Goal: Find specific page/section: Find specific page/section

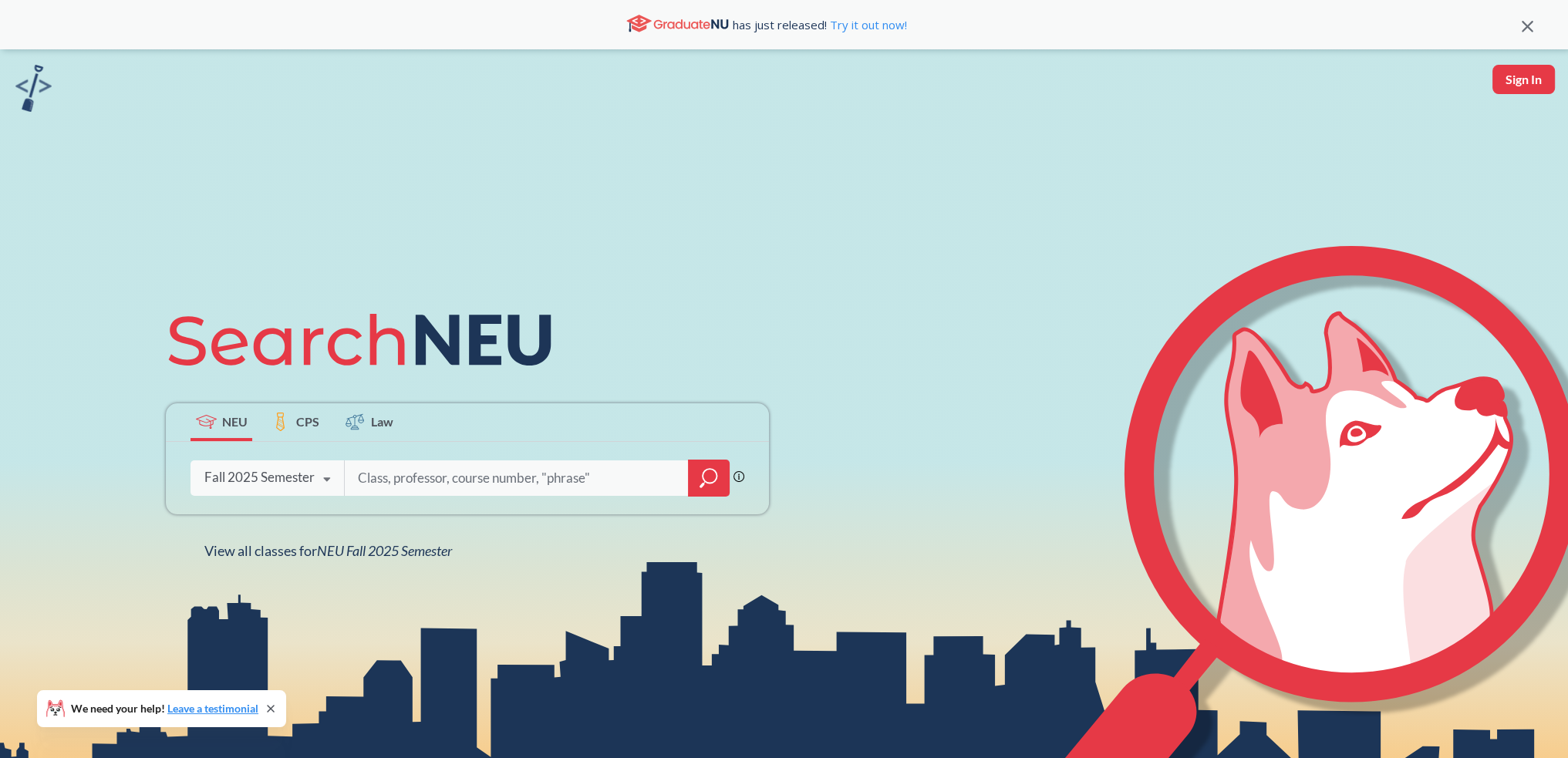
click at [296, 475] on div "Fall 2025 Semester" at bounding box center [259, 477] width 110 height 17
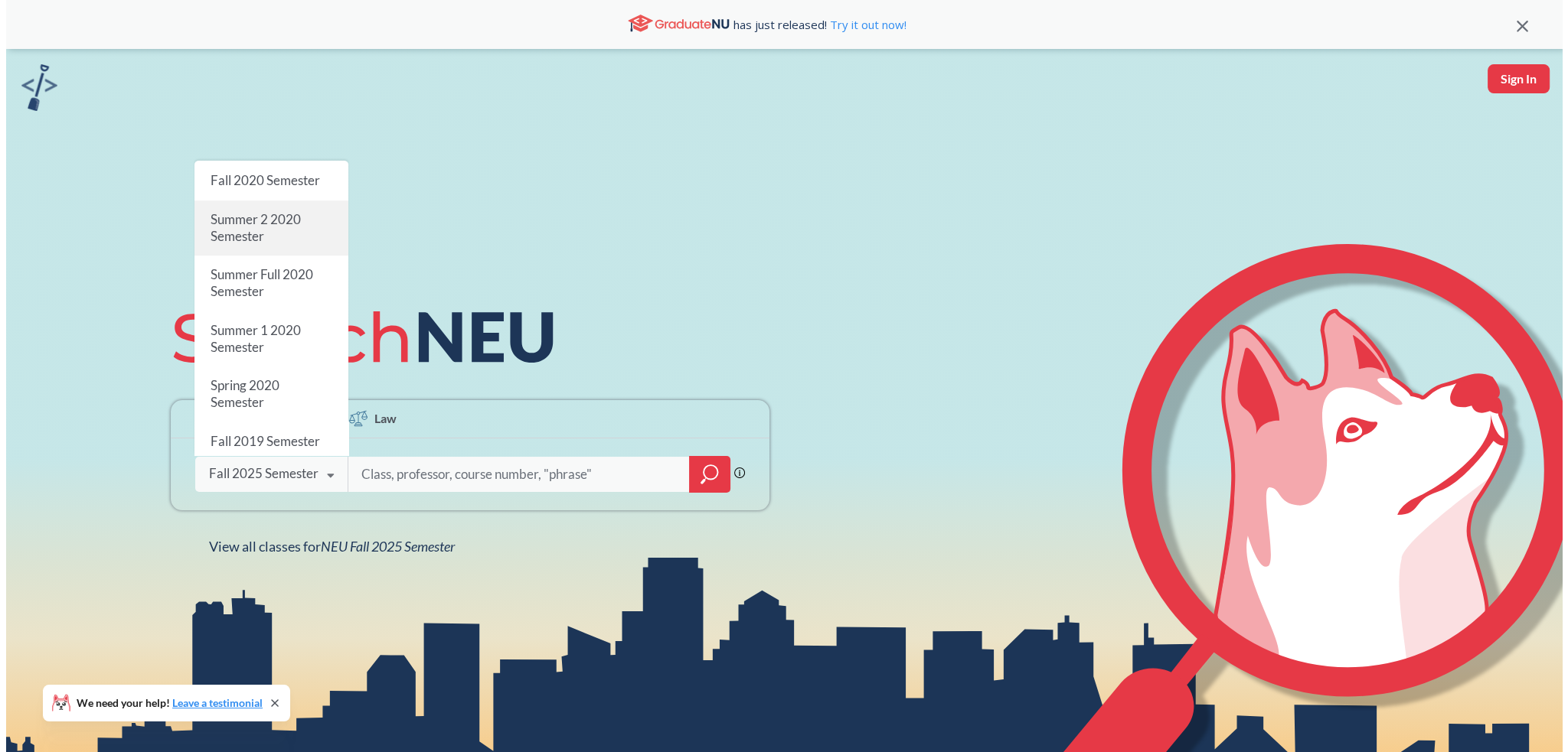
scroll to position [1306, 0]
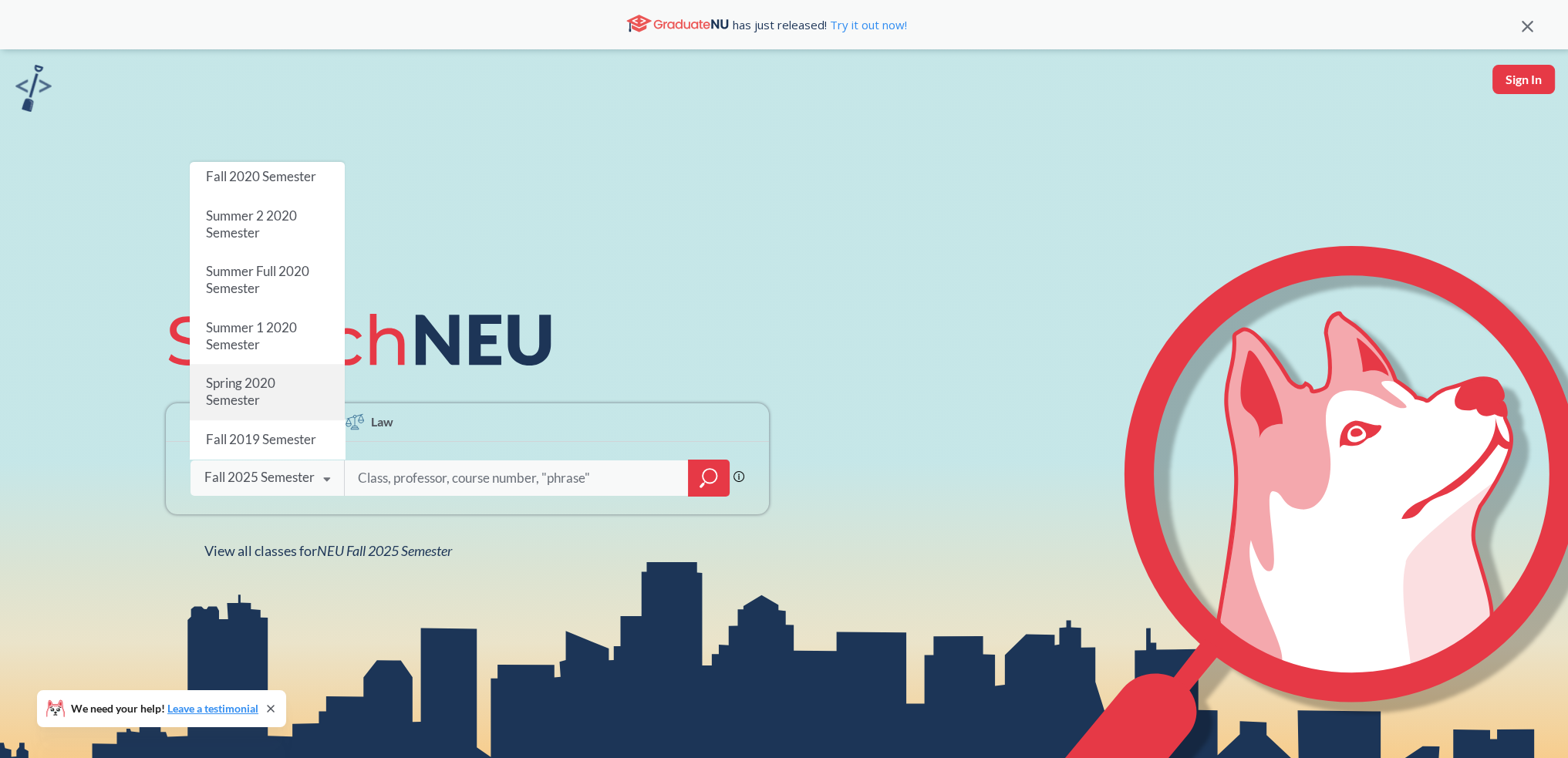
click at [289, 380] on div "Spring 2020 Semester" at bounding box center [267, 392] width 155 height 56
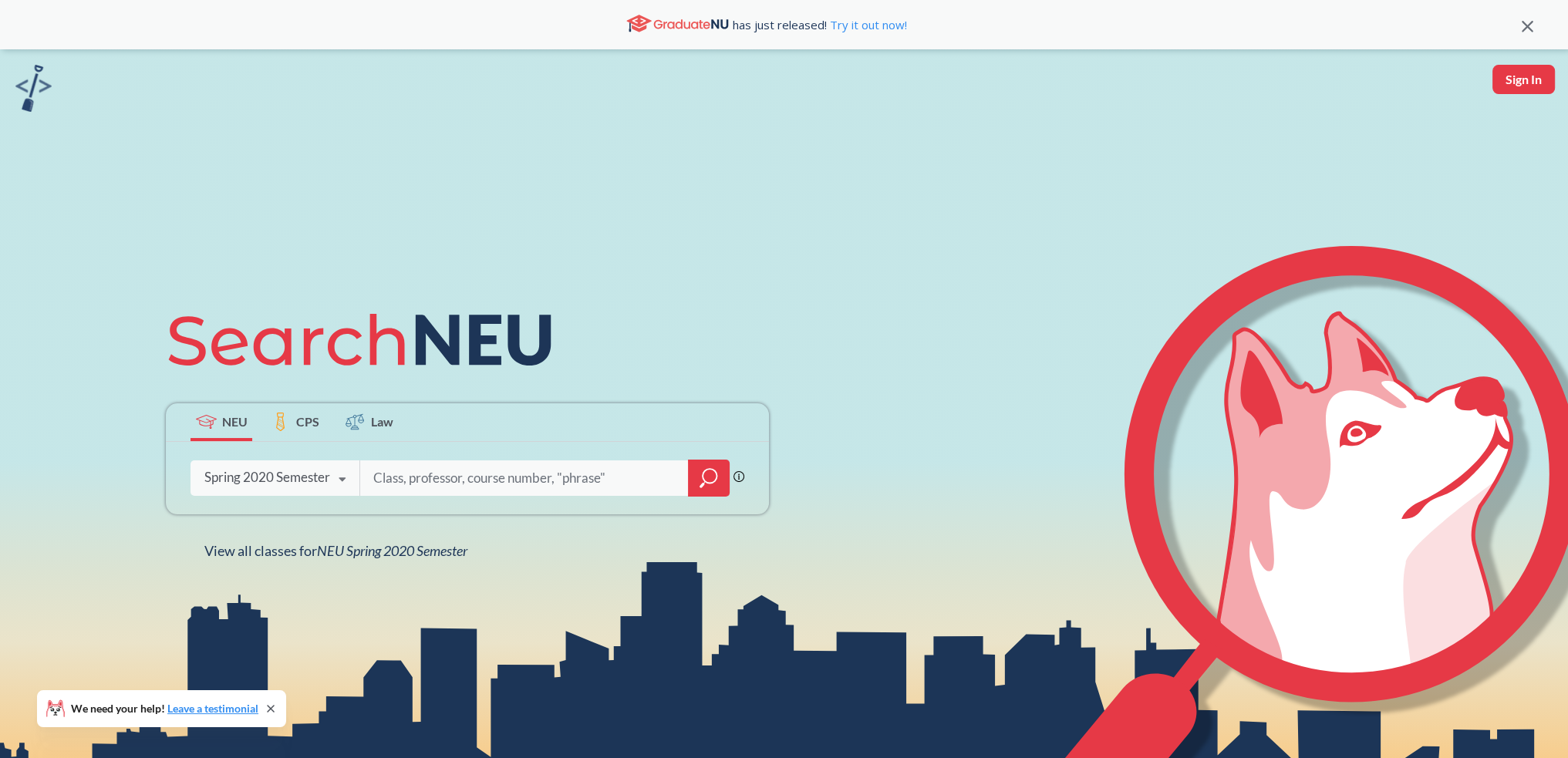
click at [420, 475] on input "search" at bounding box center [525, 478] width 306 height 32
type input "a"
type input "biol 3611"
click at [324, 468] on icon at bounding box center [327, 480] width 29 height 43
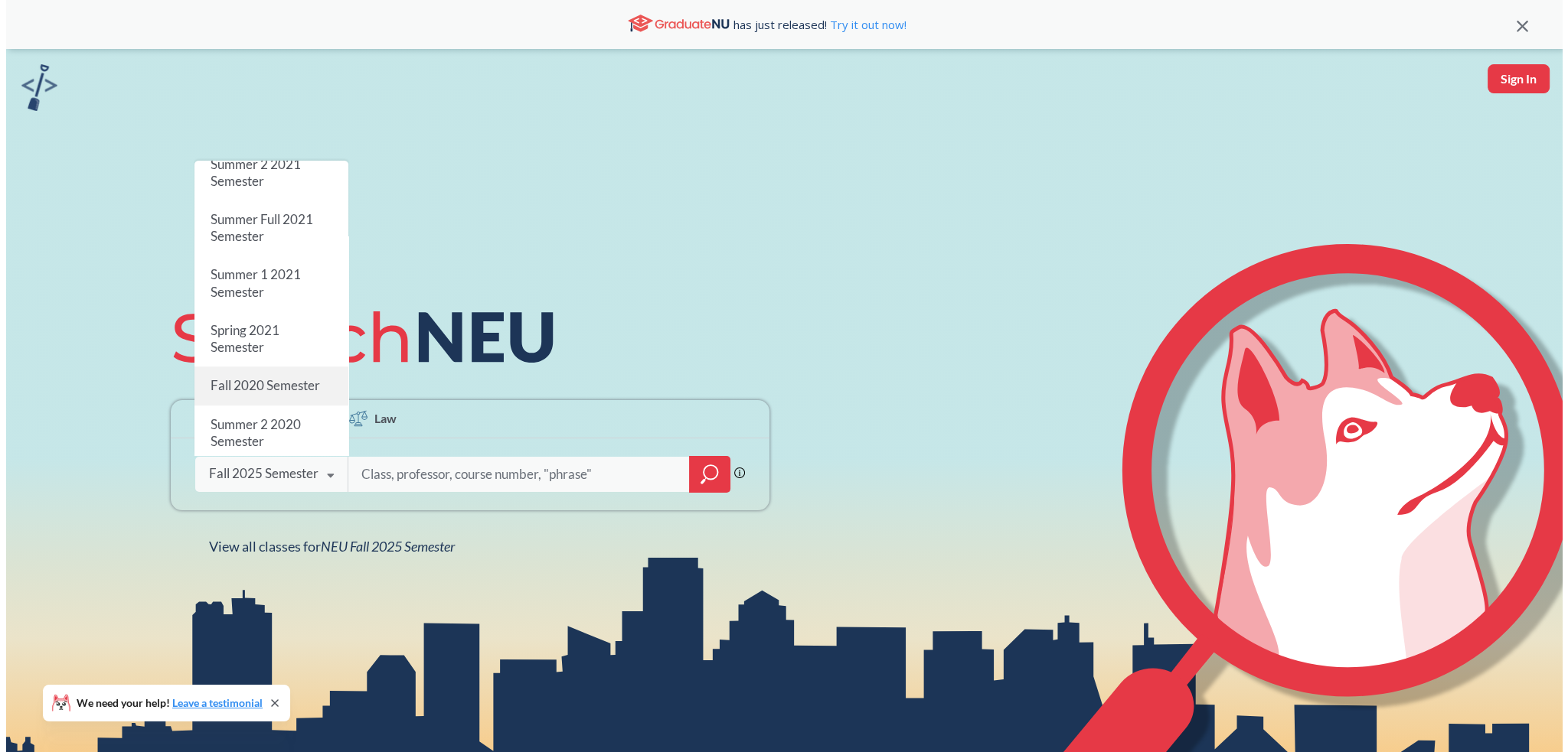
scroll to position [1147, 0]
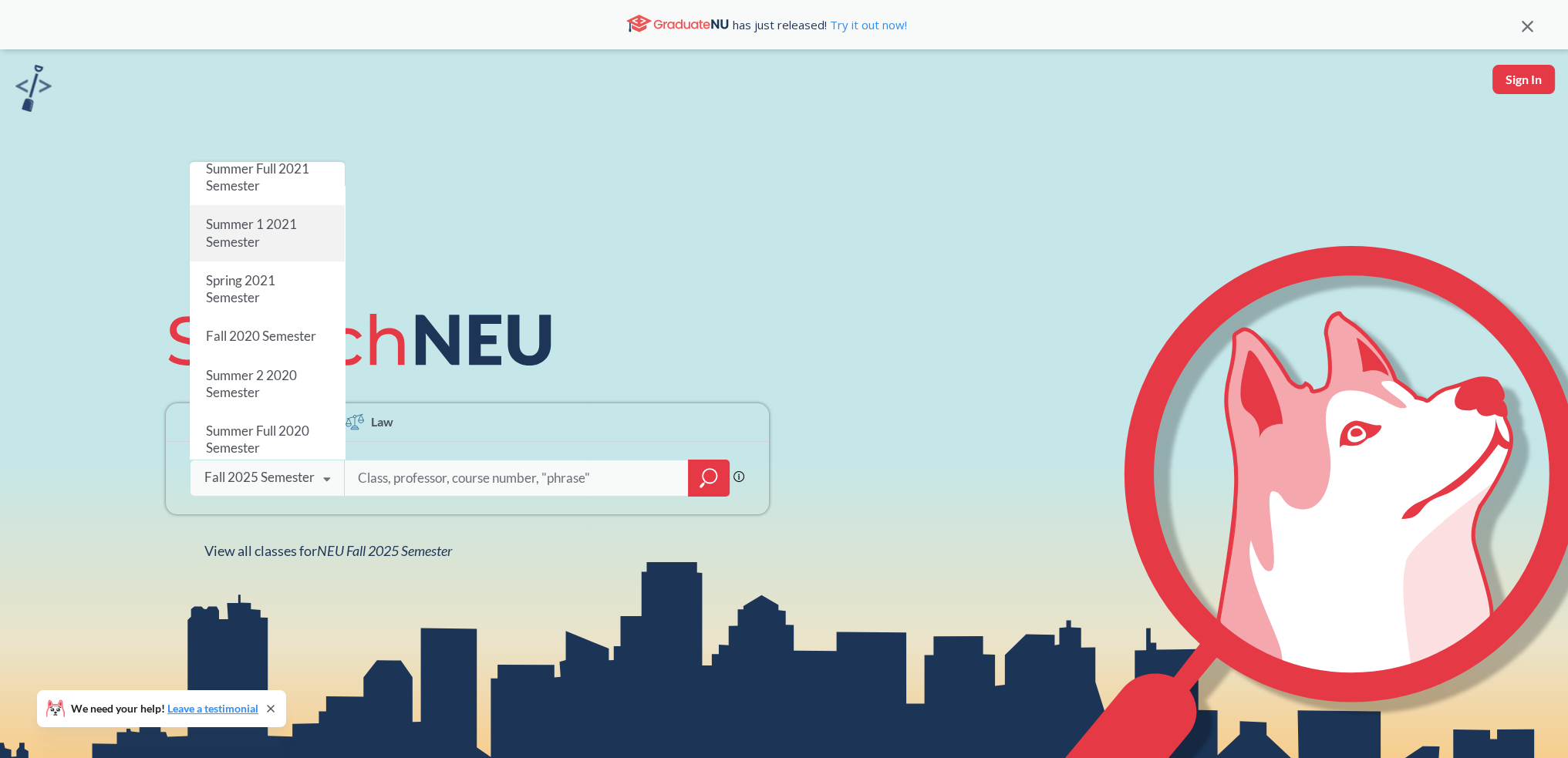
click at [287, 236] on div "Summer 1 2021 Semester" at bounding box center [267, 232] width 155 height 56
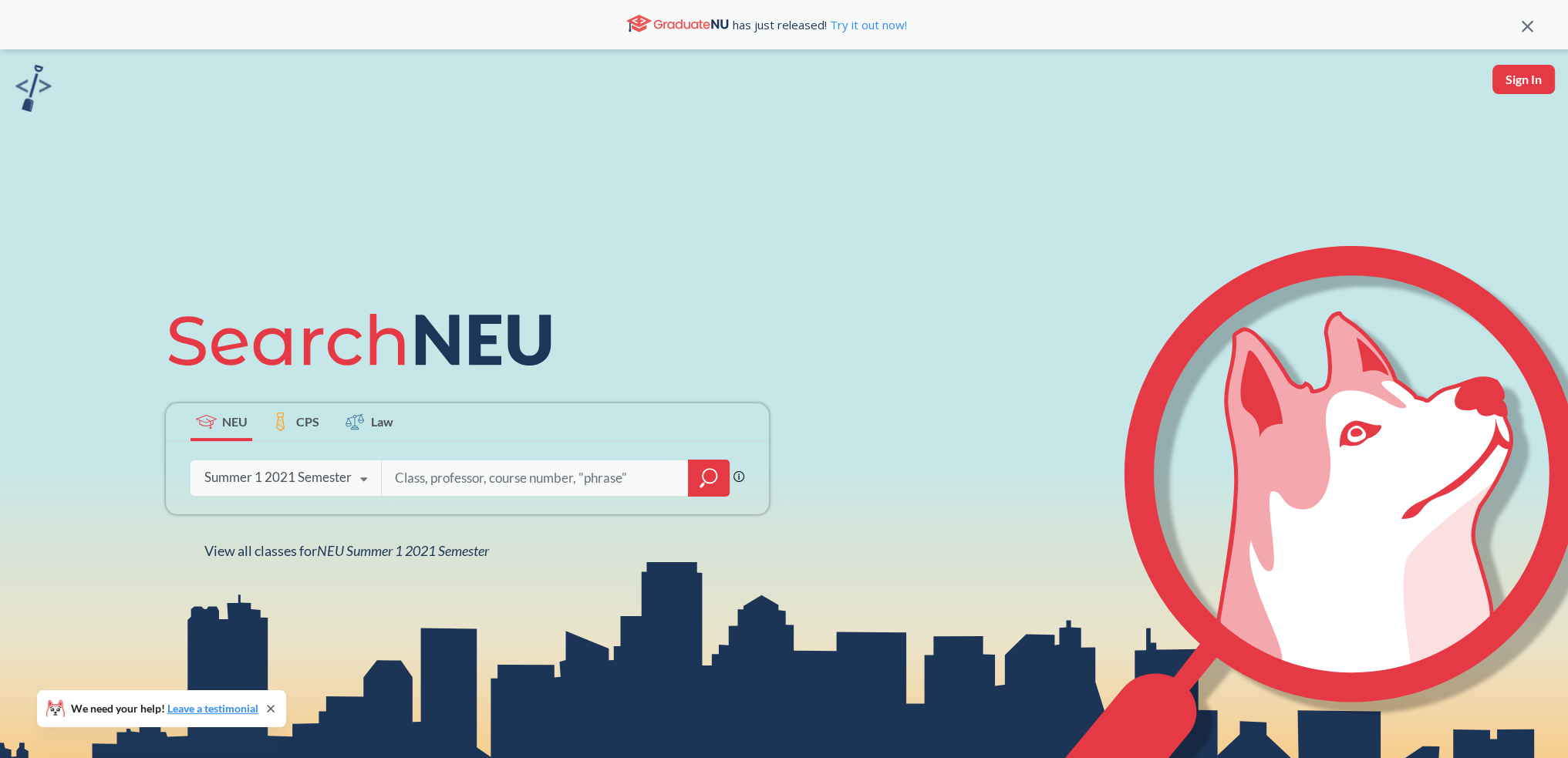
click at [458, 481] on input "search" at bounding box center [535, 478] width 284 height 32
type input "biol 3611"
